Goal: Transaction & Acquisition: Purchase product/service

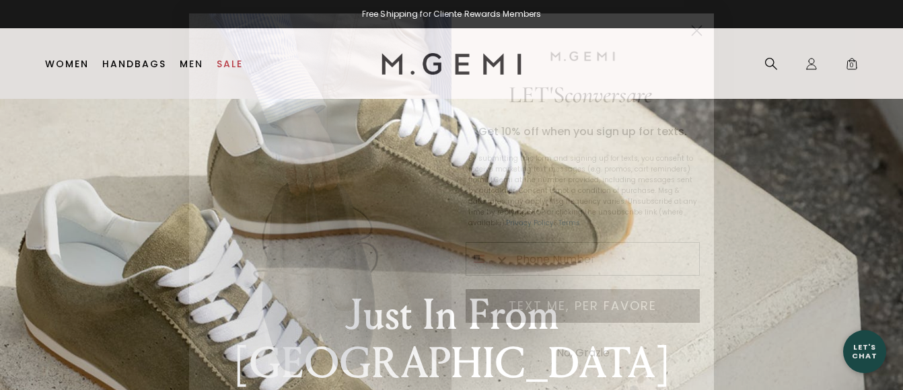
click at [702, 28] on circle "Close dialog" at bounding box center [697, 31] width 22 height 22
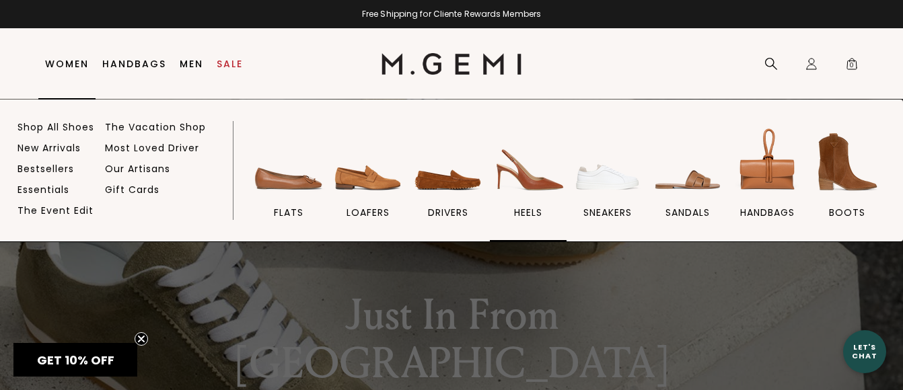
click at [527, 208] on span "heels" at bounding box center [528, 213] width 28 height 12
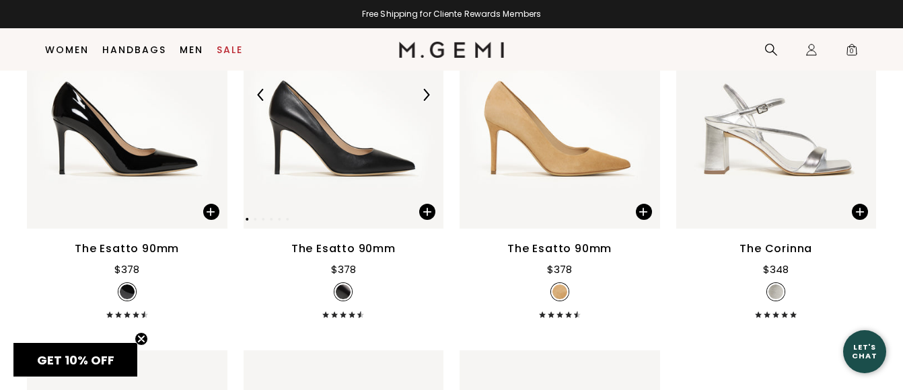
scroll to position [3400, 0]
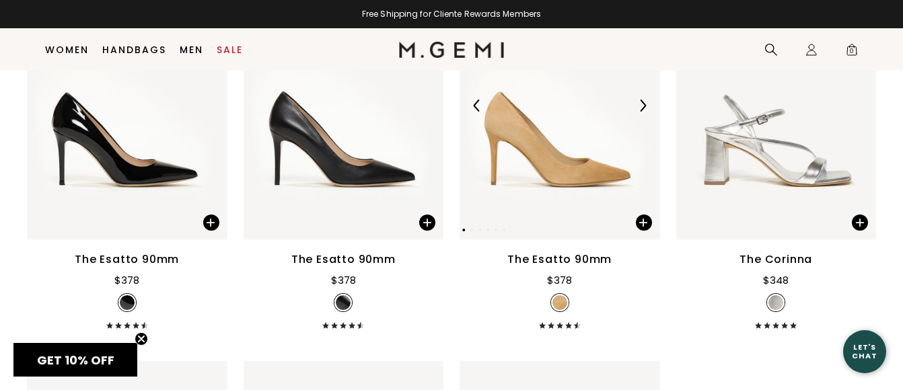
click at [529, 179] on img at bounding box center [560, 105] width 200 height 267
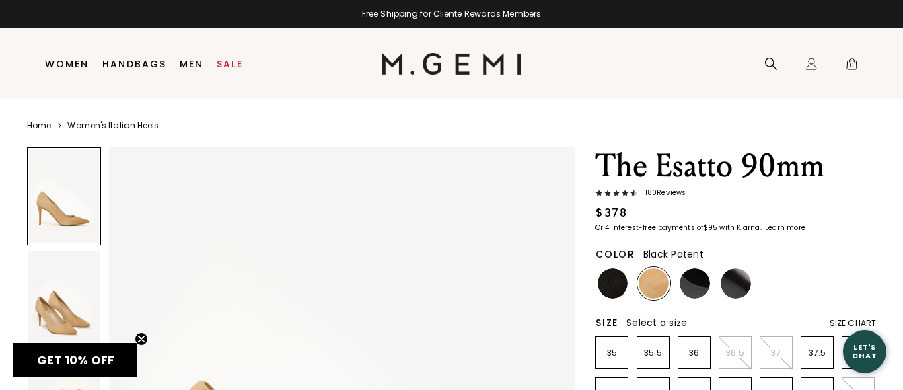
click at [688, 286] on img at bounding box center [695, 283] width 30 height 30
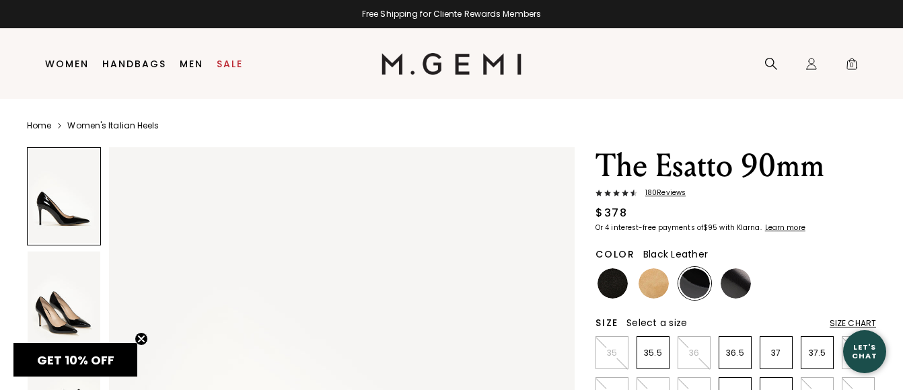
click at [727, 287] on img at bounding box center [736, 283] width 30 height 30
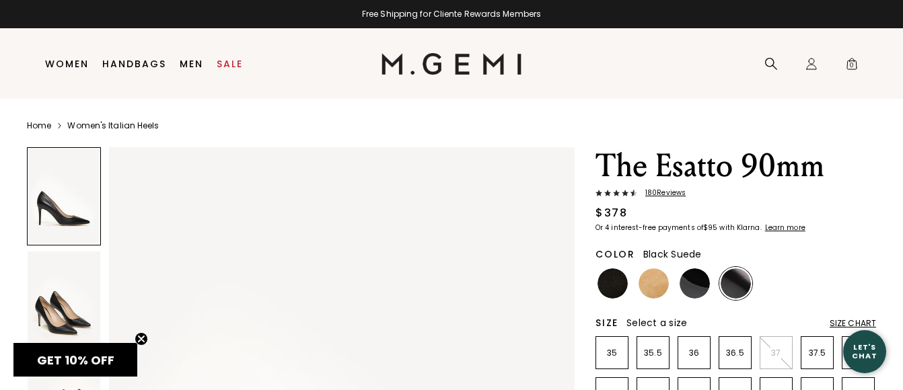
click at [606, 285] on img at bounding box center [612, 283] width 30 height 30
click at [653, 291] on img at bounding box center [653, 283] width 30 height 30
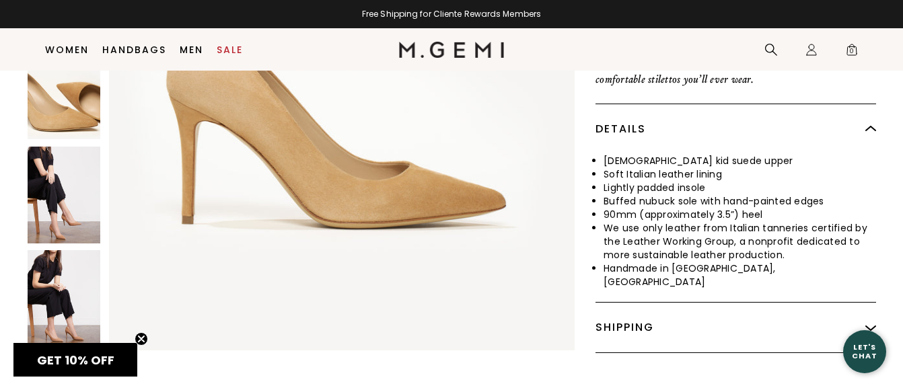
scroll to position [603, 0]
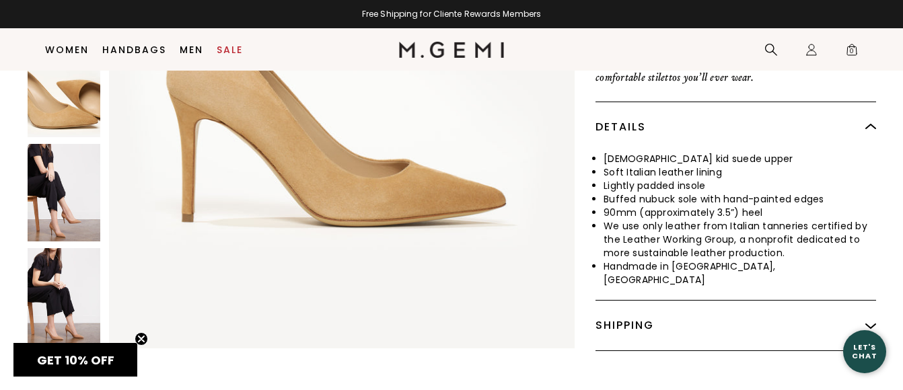
click at [67, 193] on img at bounding box center [64, 193] width 73 height 97
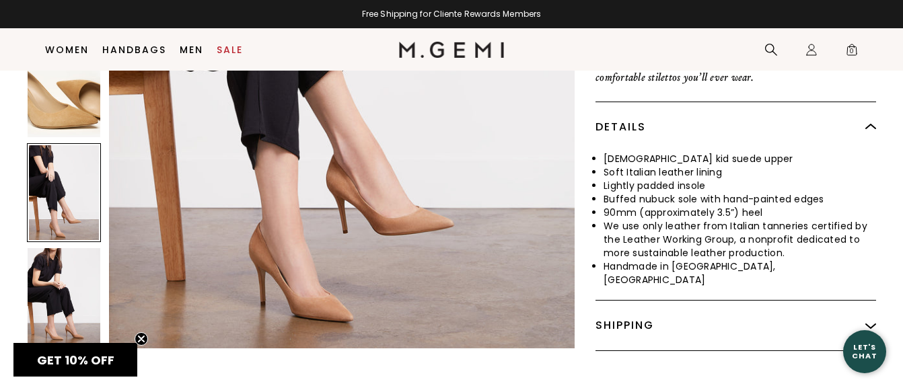
click at [71, 265] on img at bounding box center [64, 296] width 73 height 97
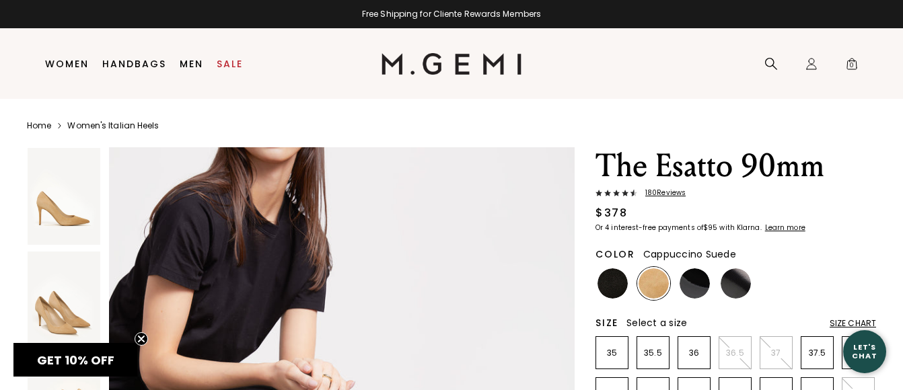
scroll to position [0, 0]
click at [232, 65] on link "Sale" at bounding box center [230, 64] width 26 height 11
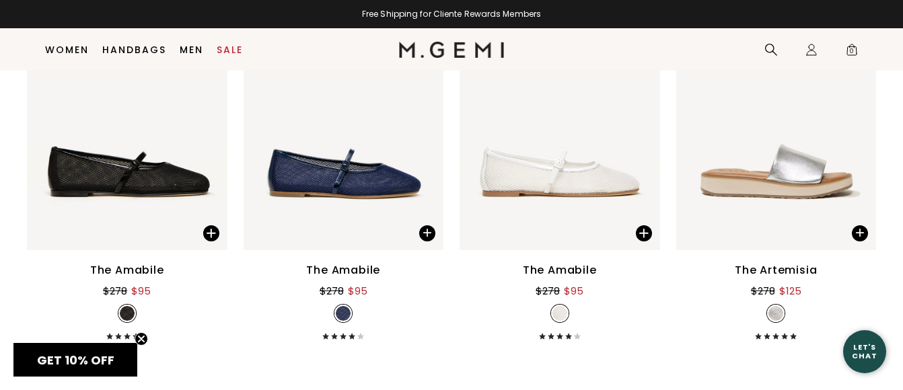
scroll to position [7234, 0]
